Goal: Information Seeking & Learning: Understand process/instructions

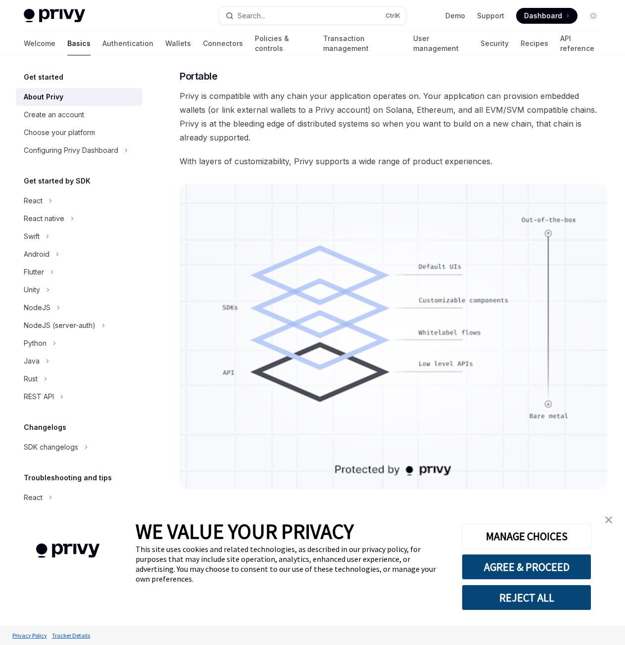
scroll to position [643, 0]
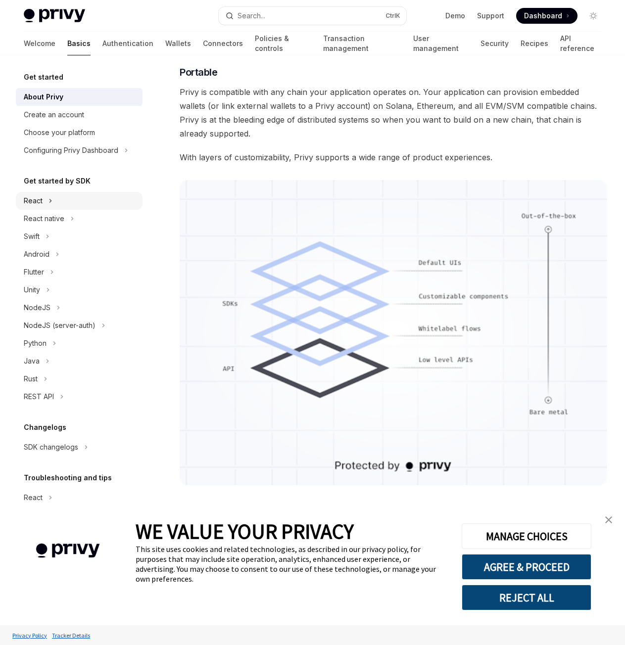
click at [41, 203] on div "React" at bounding box center [33, 201] width 19 height 12
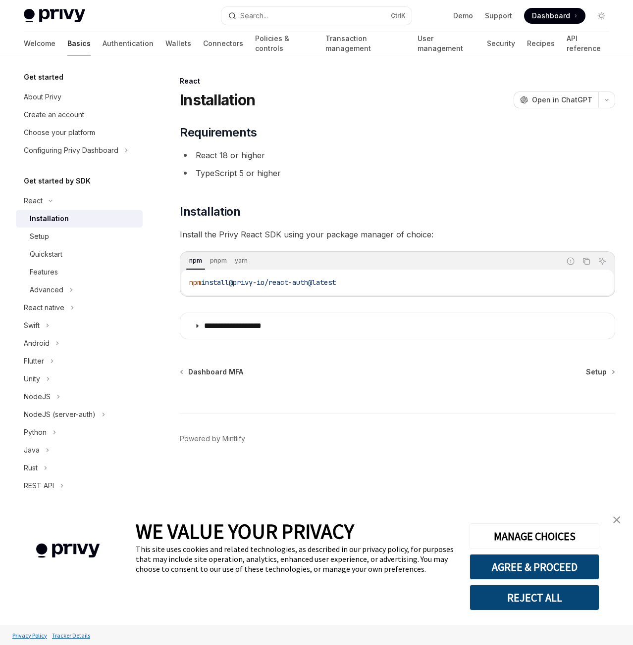
click at [250, 260] on div "npm pnpm yarn" at bounding box center [370, 261] width 379 height 17
click at [38, 234] on div "Setup" at bounding box center [39, 237] width 19 height 12
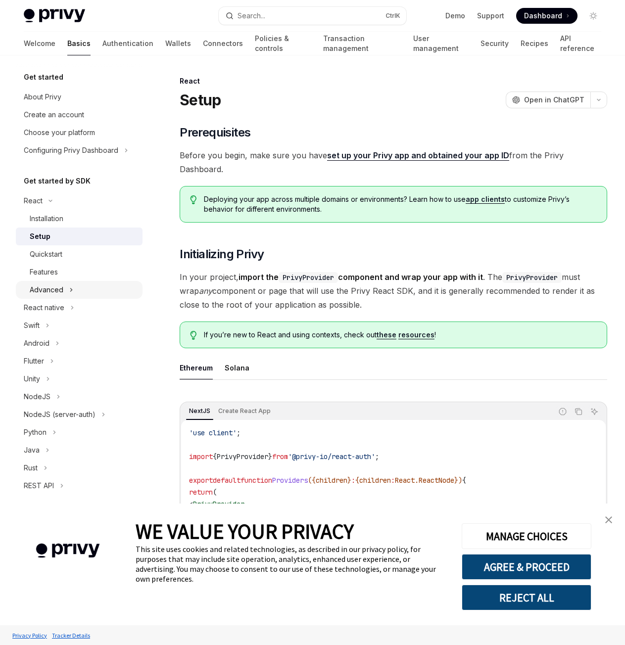
click at [62, 290] on div "Advanced" at bounding box center [47, 290] width 34 height 12
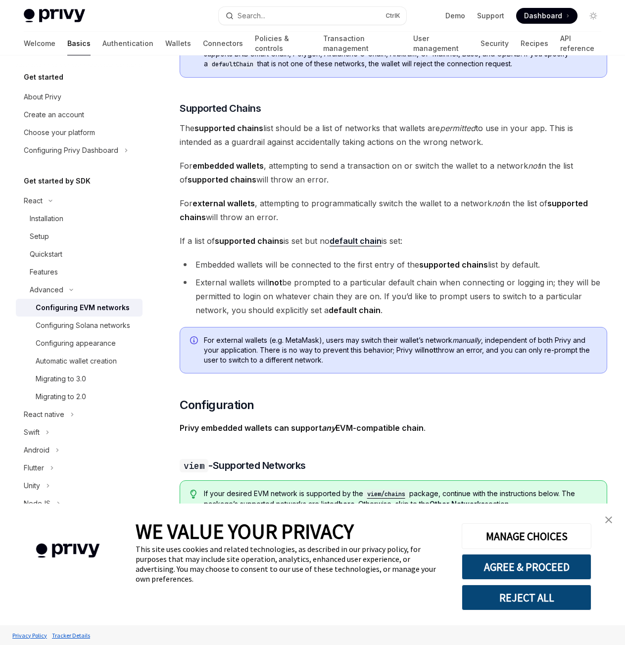
scroll to position [594, 0]
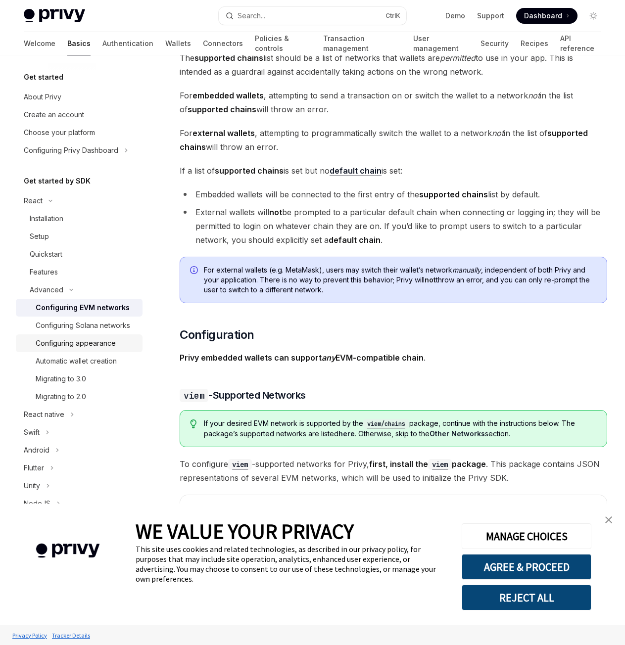
click at [110, 349] on div "Configuring appearance" at bounding box center [76, 344] width 80 height 12
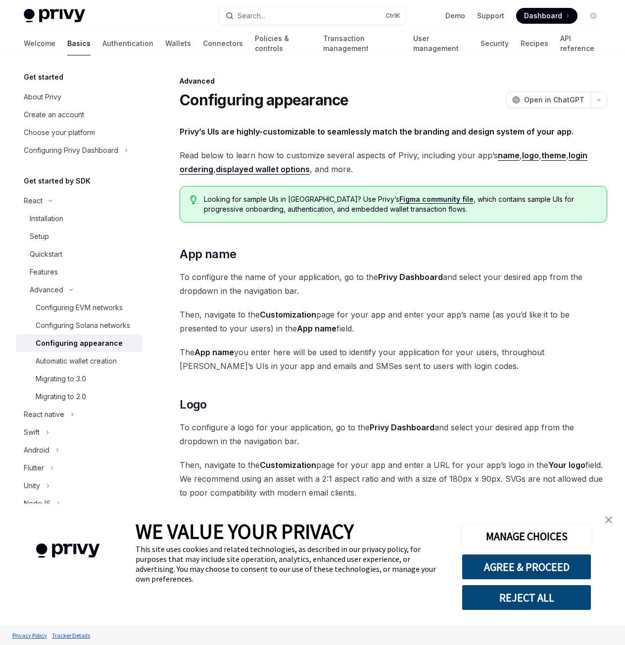
type textarea "*"
